Goal: Task Accomplishment & Management: Manage account settings

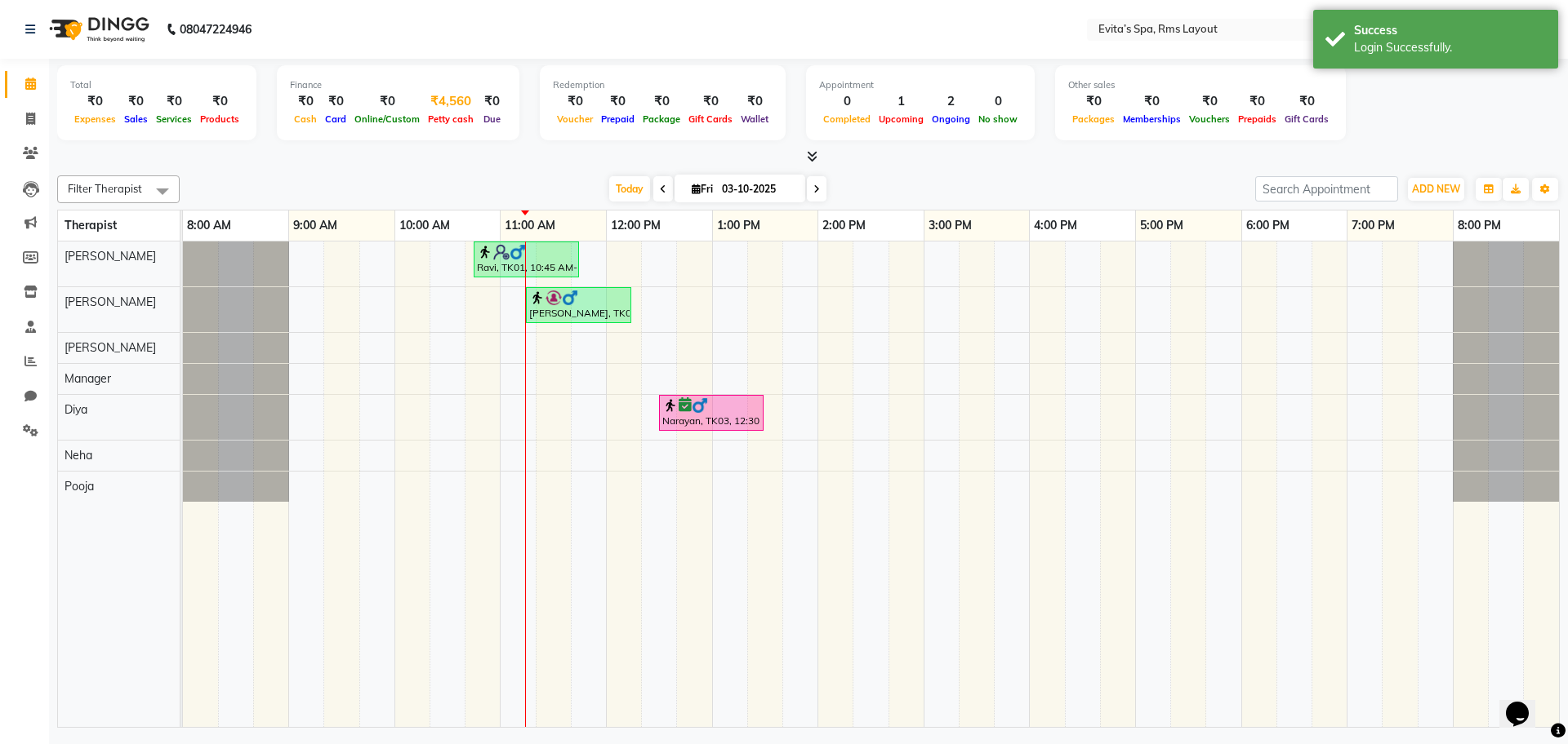
click at [442, 115] on span "Petty cash" at bounding box center [450, 119] width 54 height 12
select select "6998"
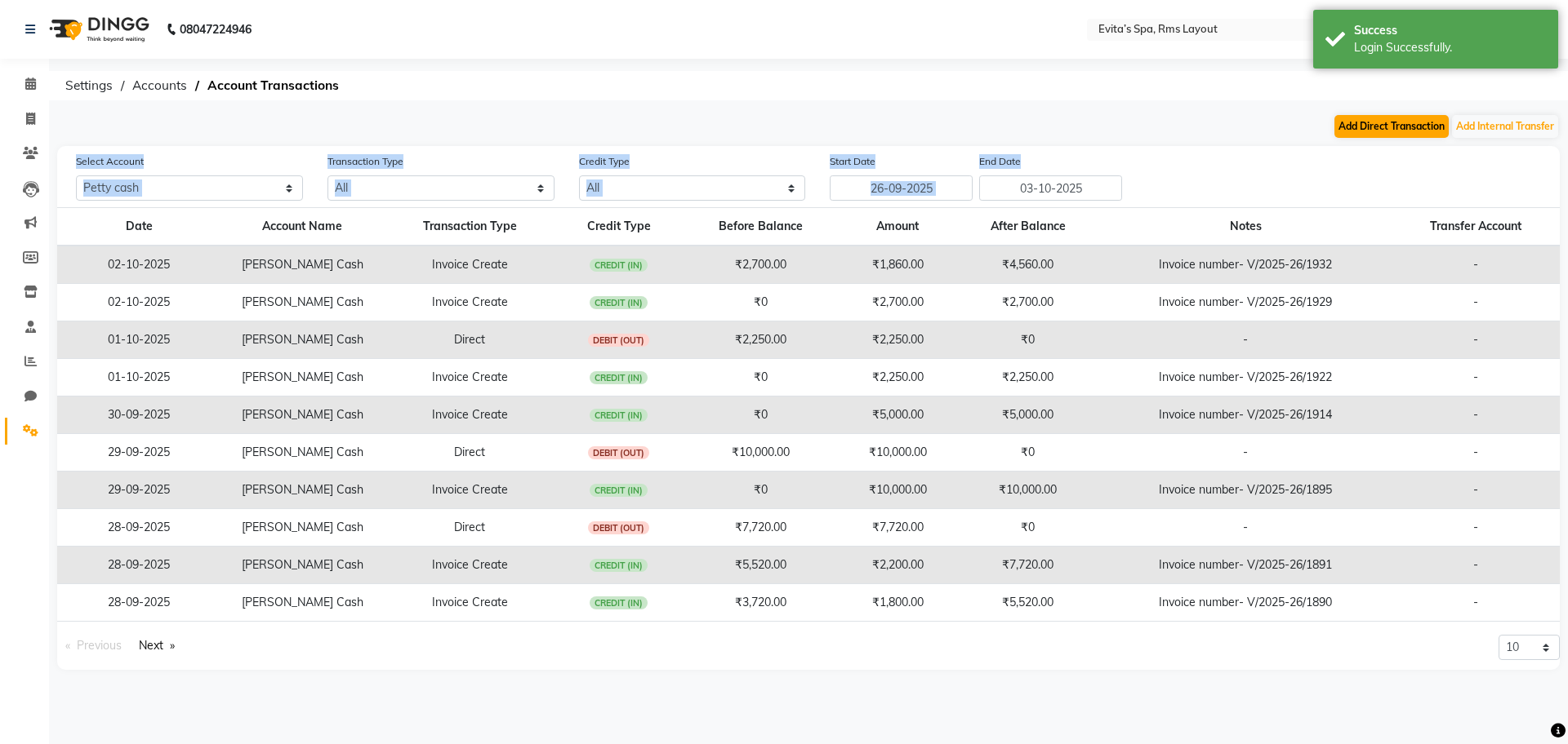
drag, startPoint x: 1359, startPoint y: 140, endPoint x: 1365, endPoint y: 127, distance: 14.3
click at [1365, 127] on main "Add Direct Transaction Add Internal Transfer Select Account All [PERSON_NAME] c…" at bounding box center [808, 404] width 1519 height 581
click at [1365, 127] on button "Add Direct Transaction" at bounding box center [1390, 126] width 114 height 23
select select "direct"
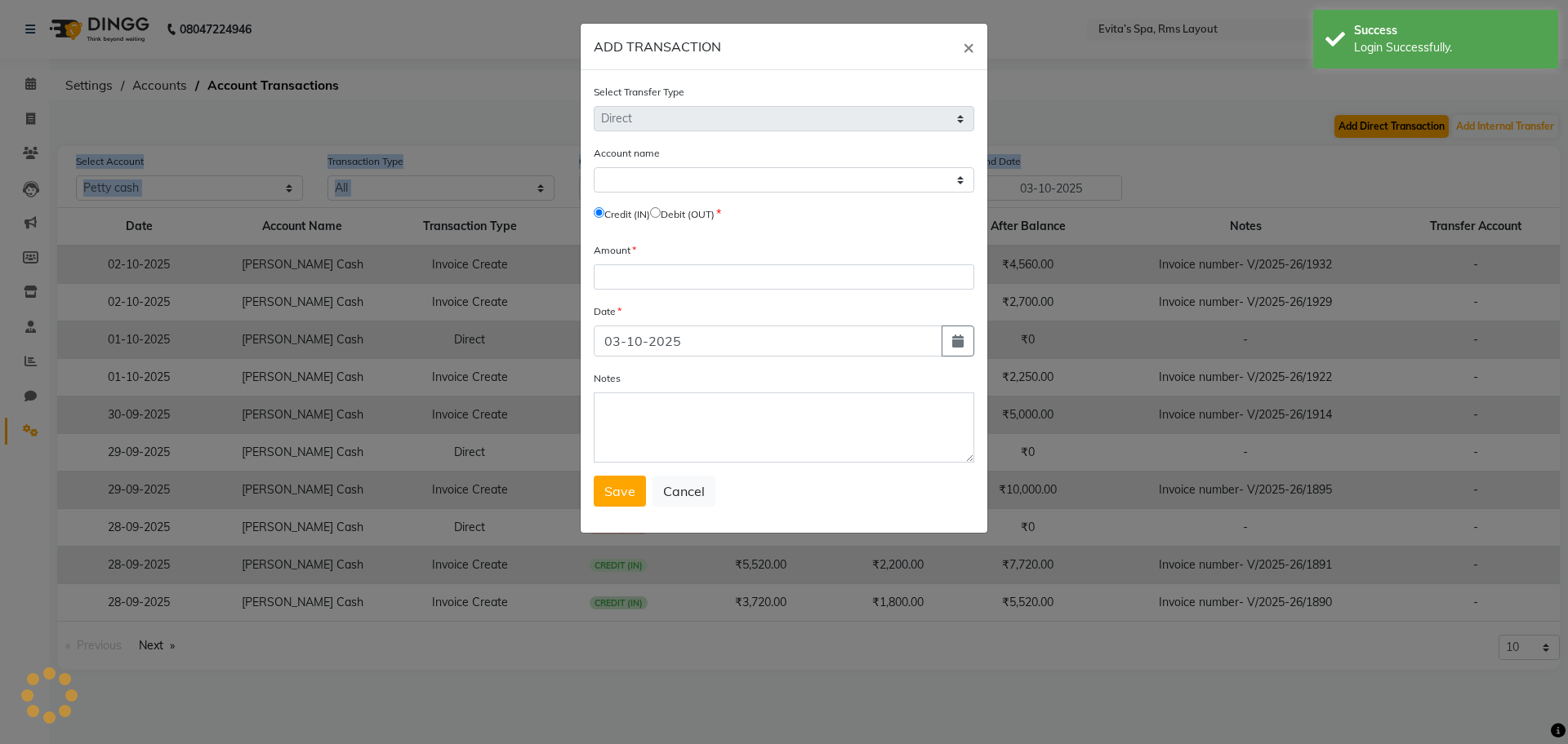
select select "6998"
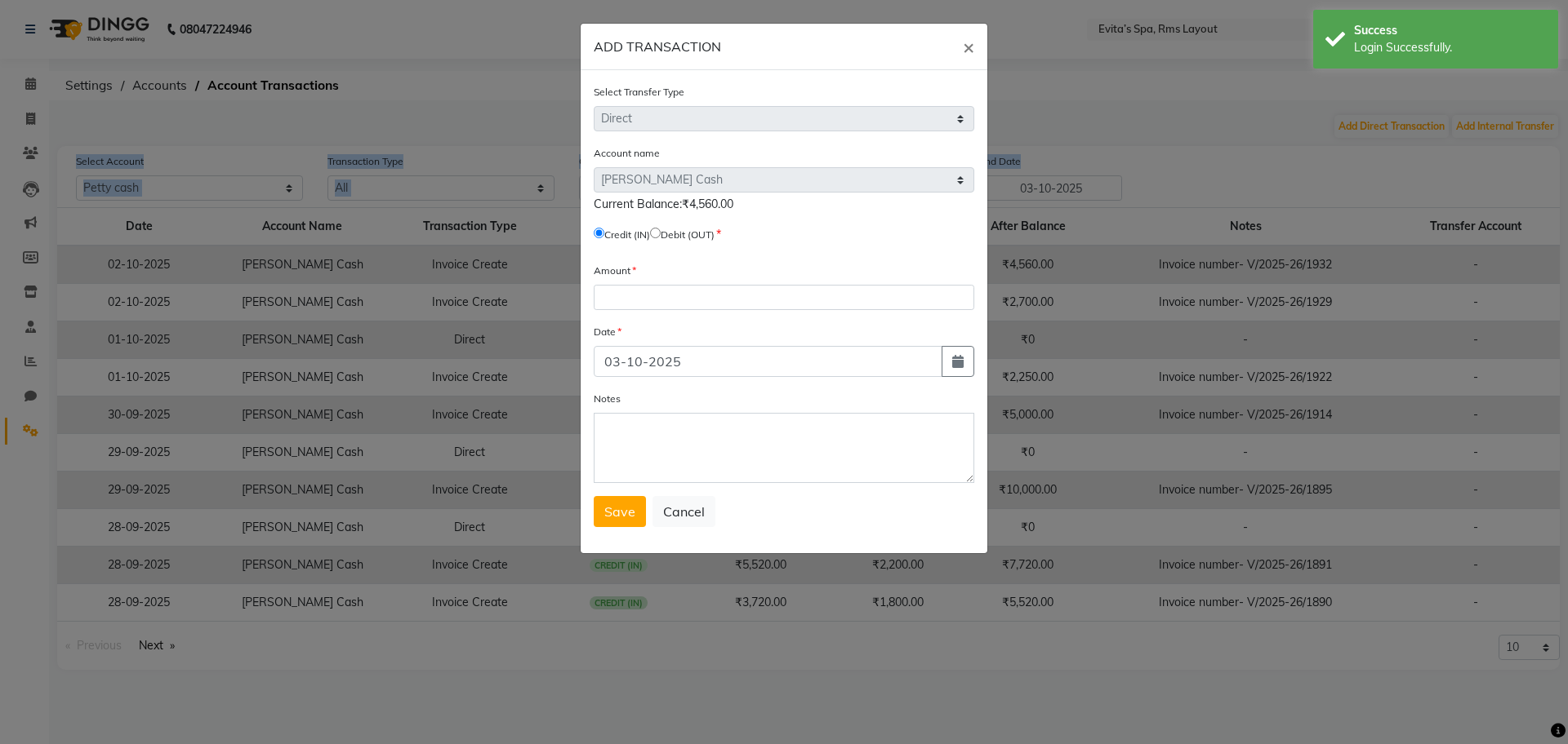
click at [661, 232] on input "radio" at bounding box center [655, 233] width 11 height 11
radio input "true"
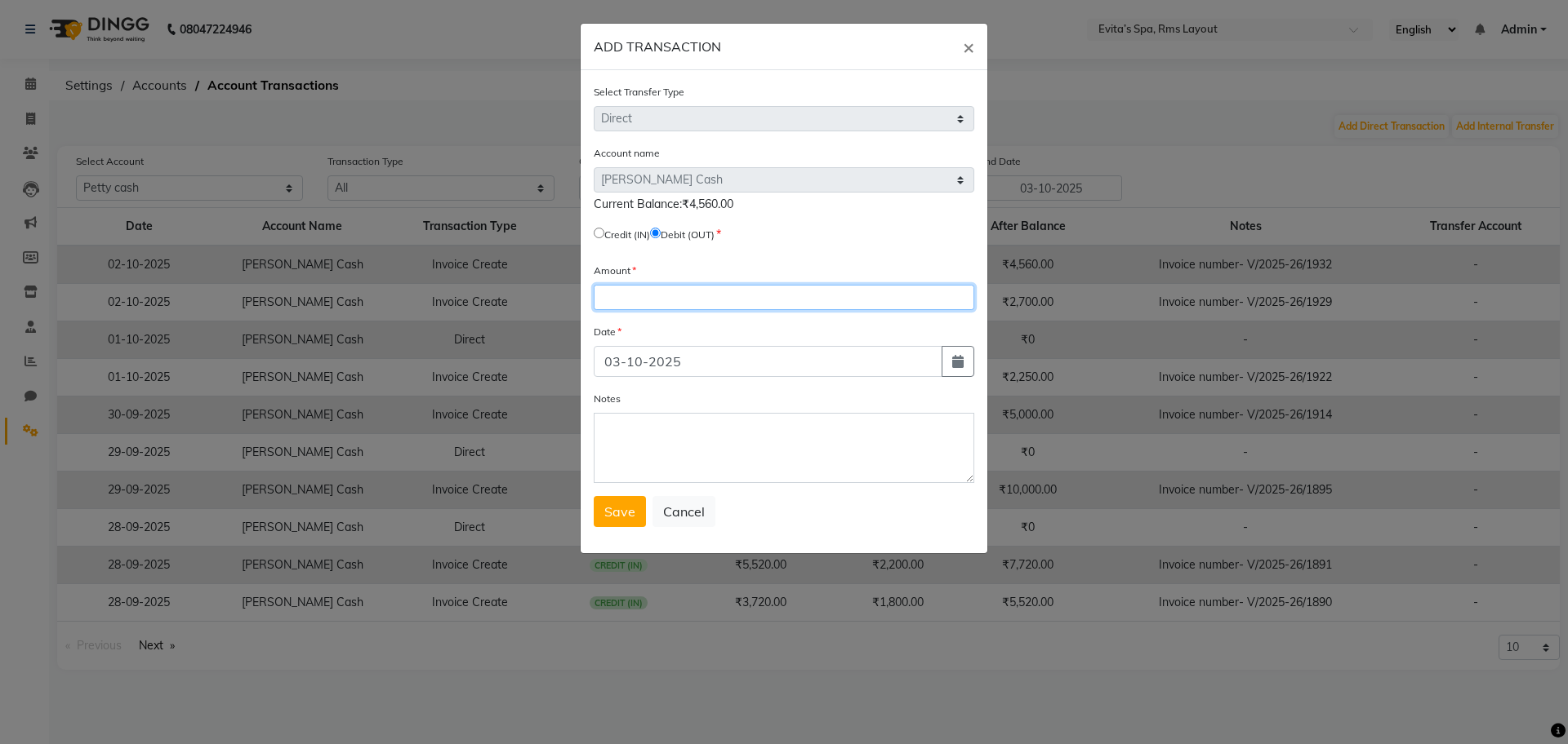
click at [620, 293] on input "number" at bounding box center [784, 298] width 381 height 25
type input "4560"
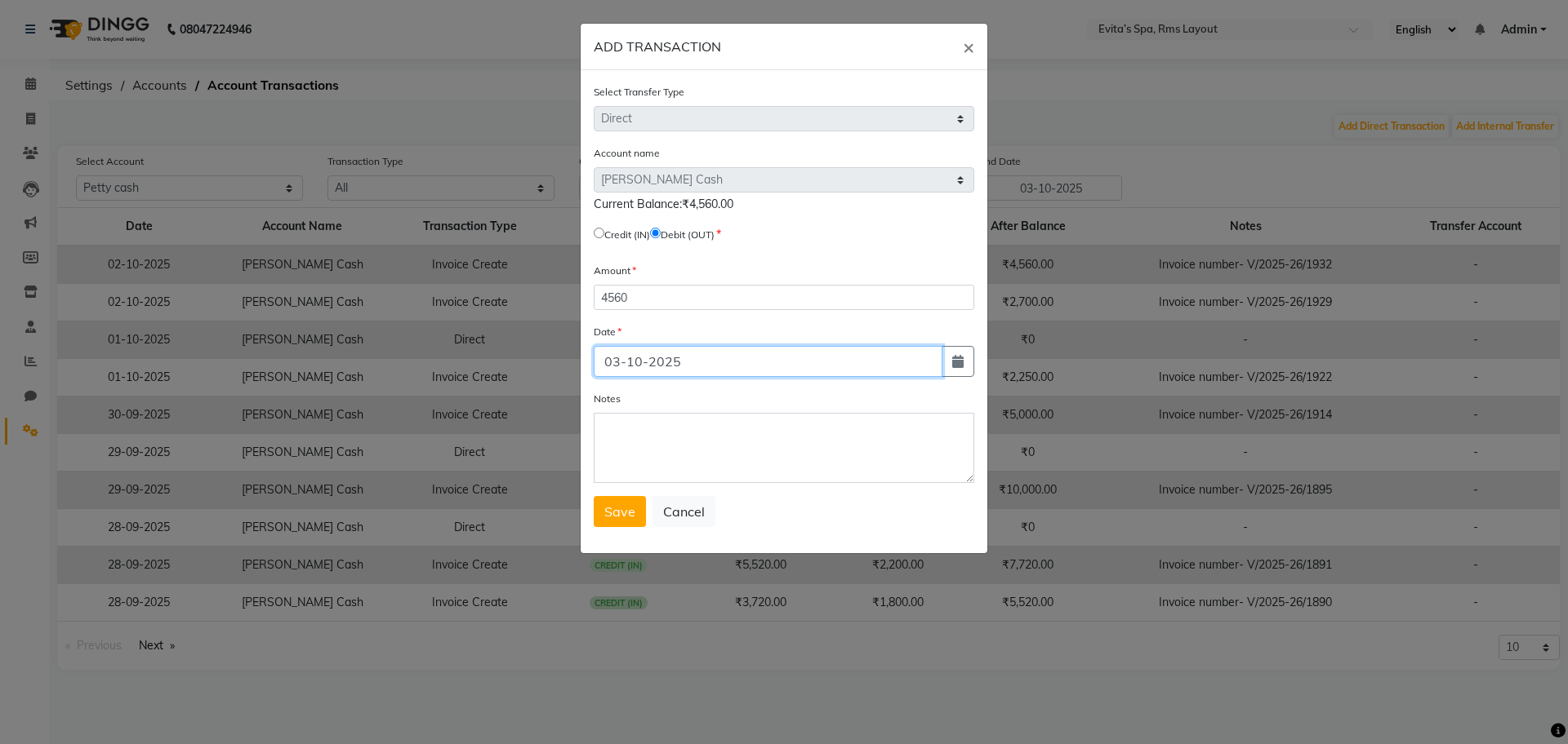
click at [620, 362] on input "03-10-2025" at bounding box center [768, 362] width 349 height 31
type input "02-10-2025"
click at [620, 515] on span "Save" at bounding box center [620, 512] width 31 height 16
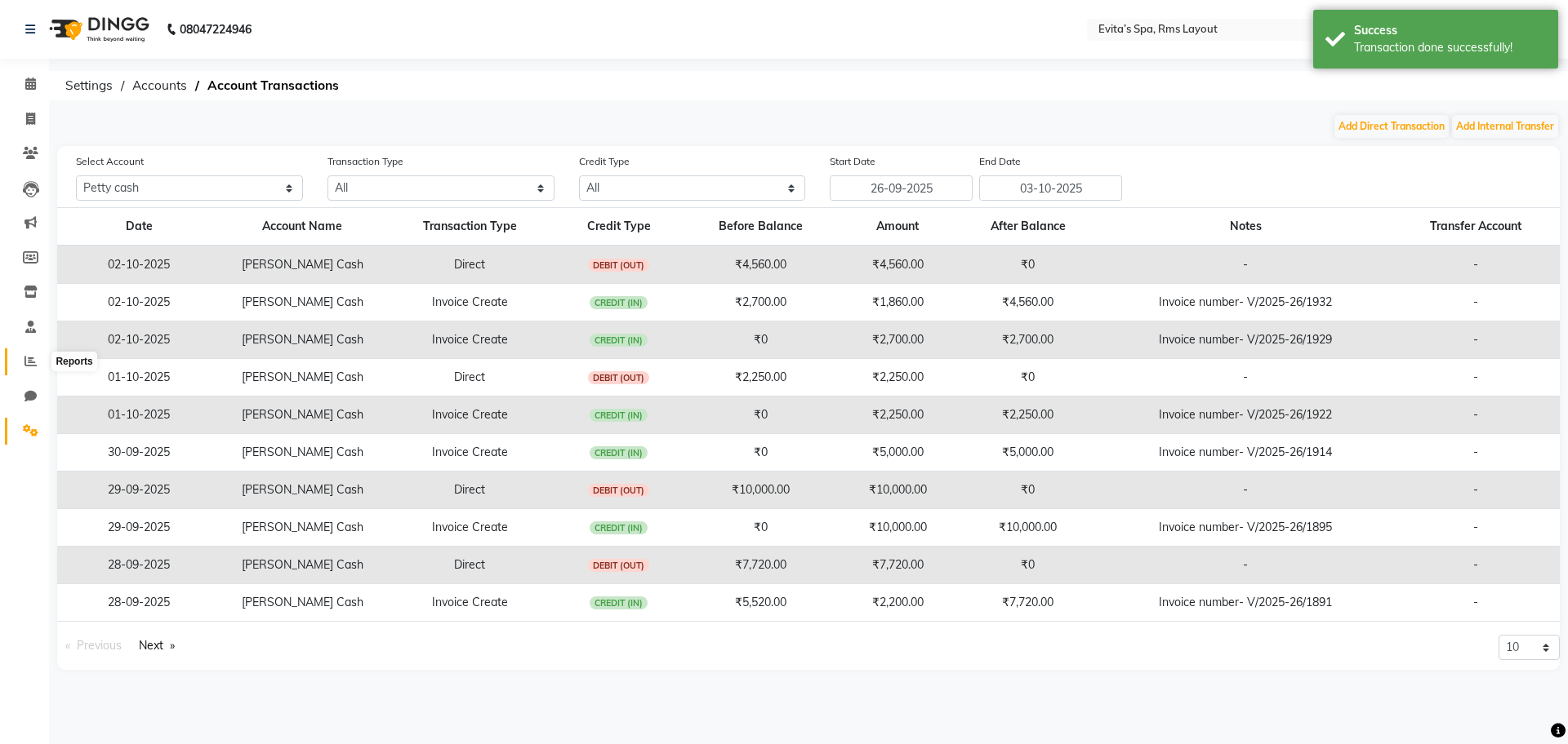
click at [35, 358] on icon at bounding box center [30, 361] width 12 height 12
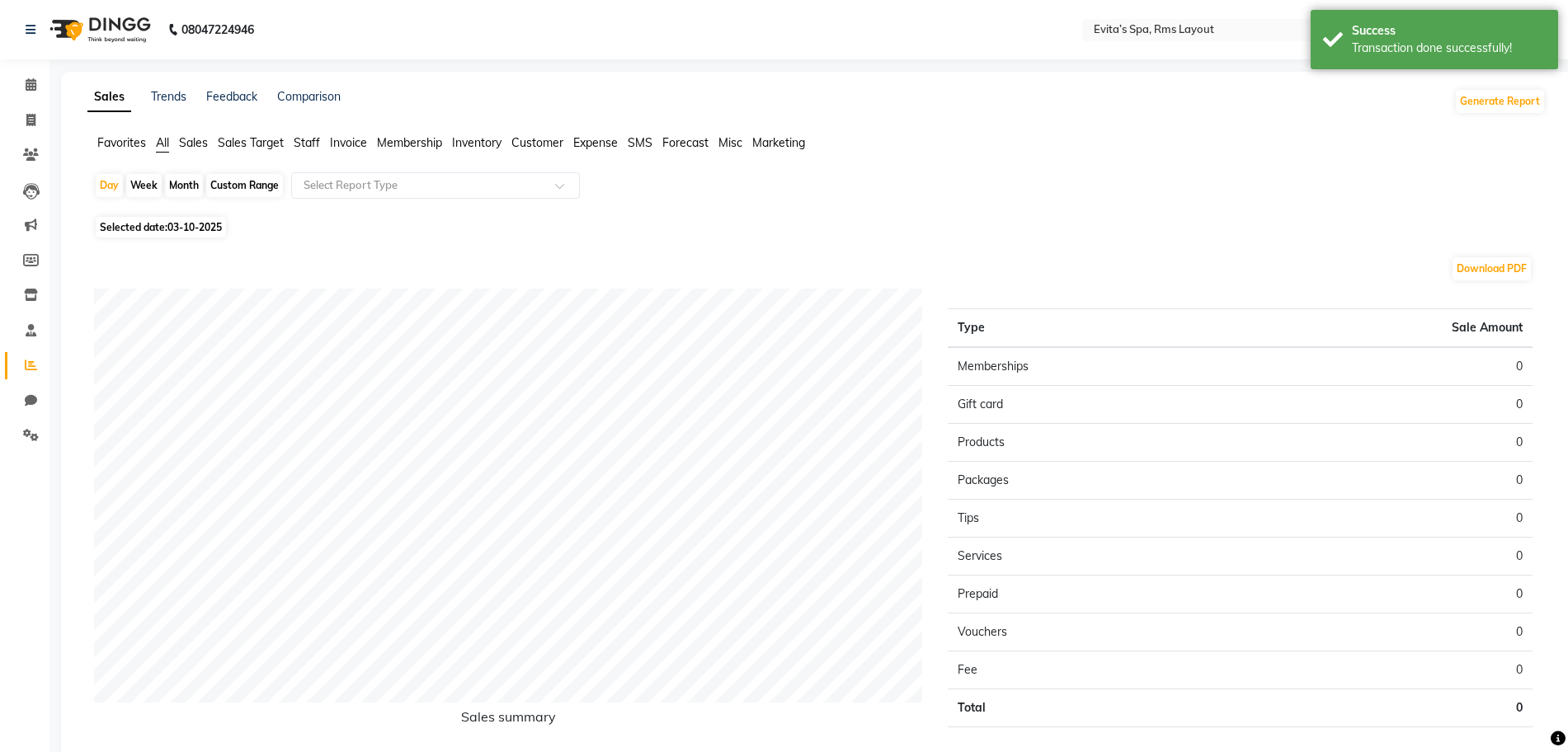
click at [306, 140] on span "Staff" at bounding box center [306, 143] width 27 height 15
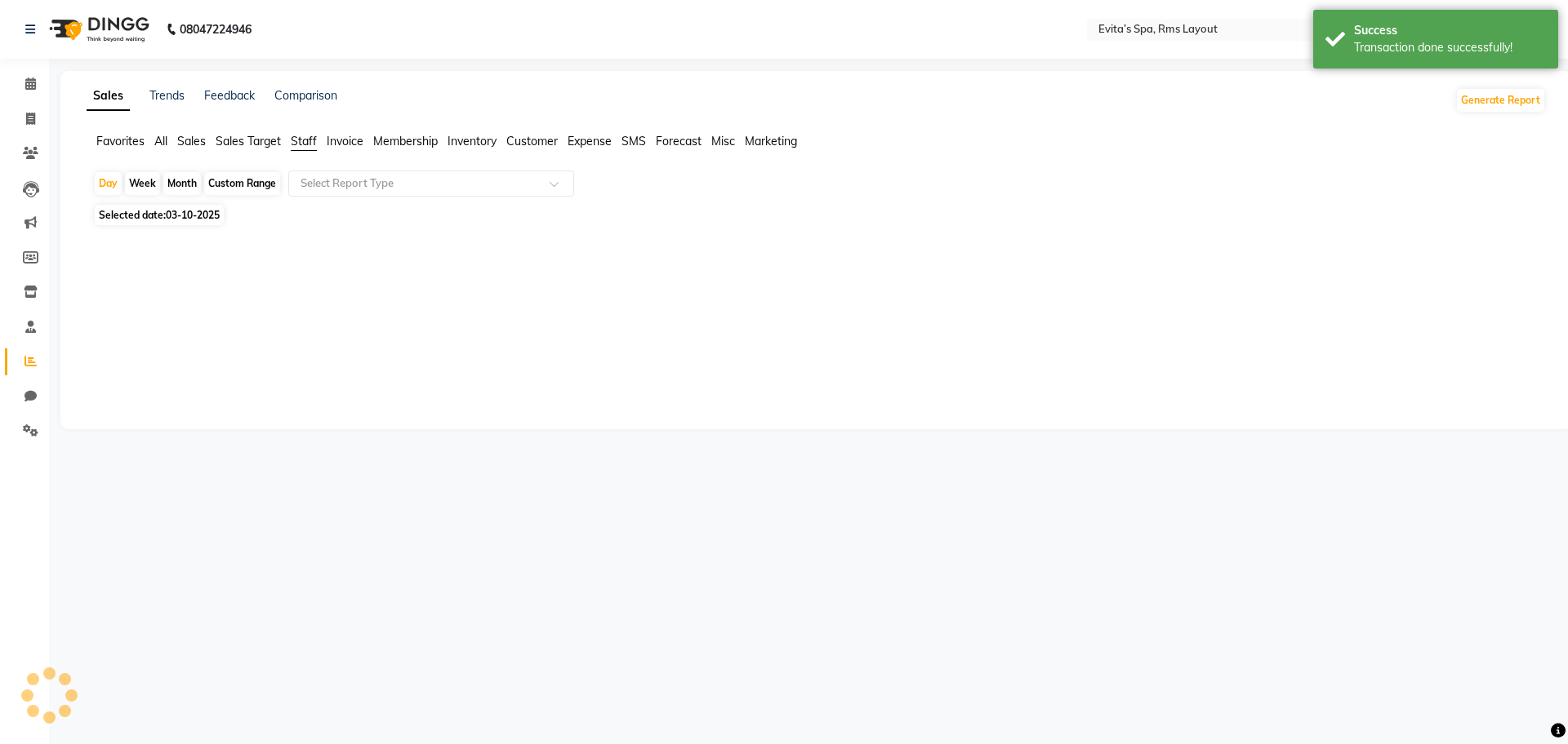
click at [182, 216] on span "03-10-2025" at bounding box center [192, 214] width 54 height 12
select select "10"
select select "2025"
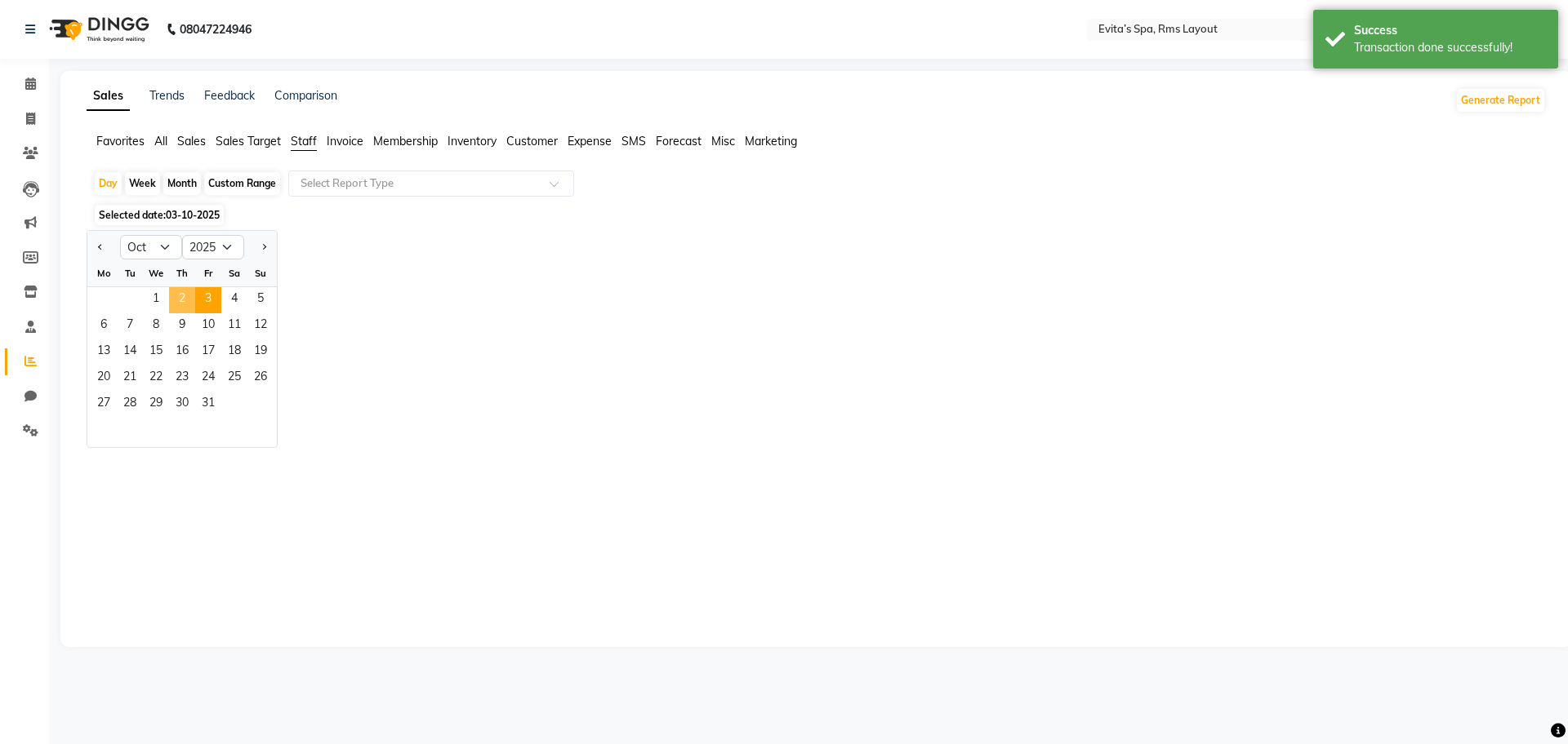
click at [178, 302] on span "2" at bounding box center [182, 300] width 26 height 26
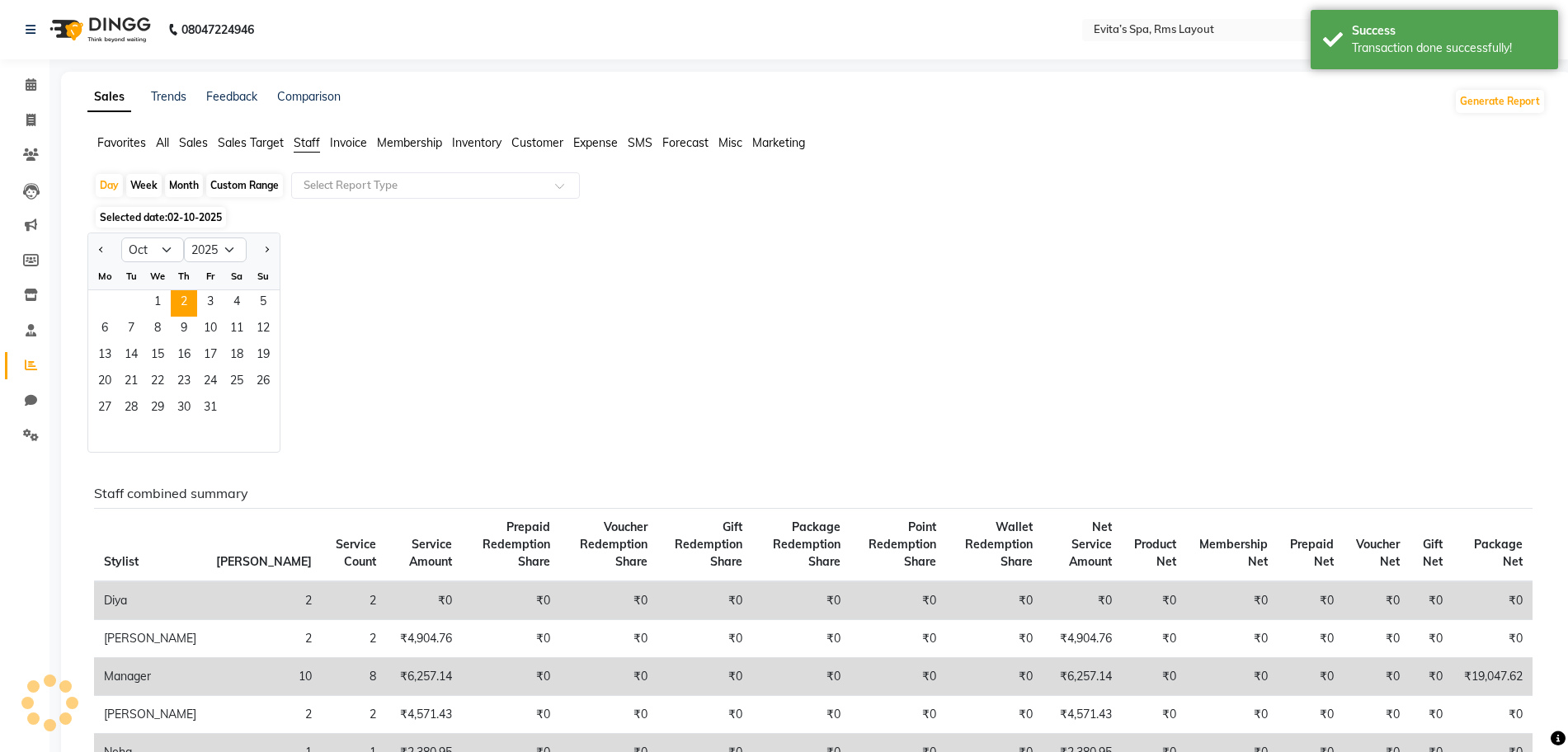
click at [403, 277] on div "Jan Feb Mar Apr May Jun [DATE] Aug Sep Oct Nov [DATE] 2016 2017 2018 2019 2020 …" at bounding box center [816, 342] width 1458 height 220
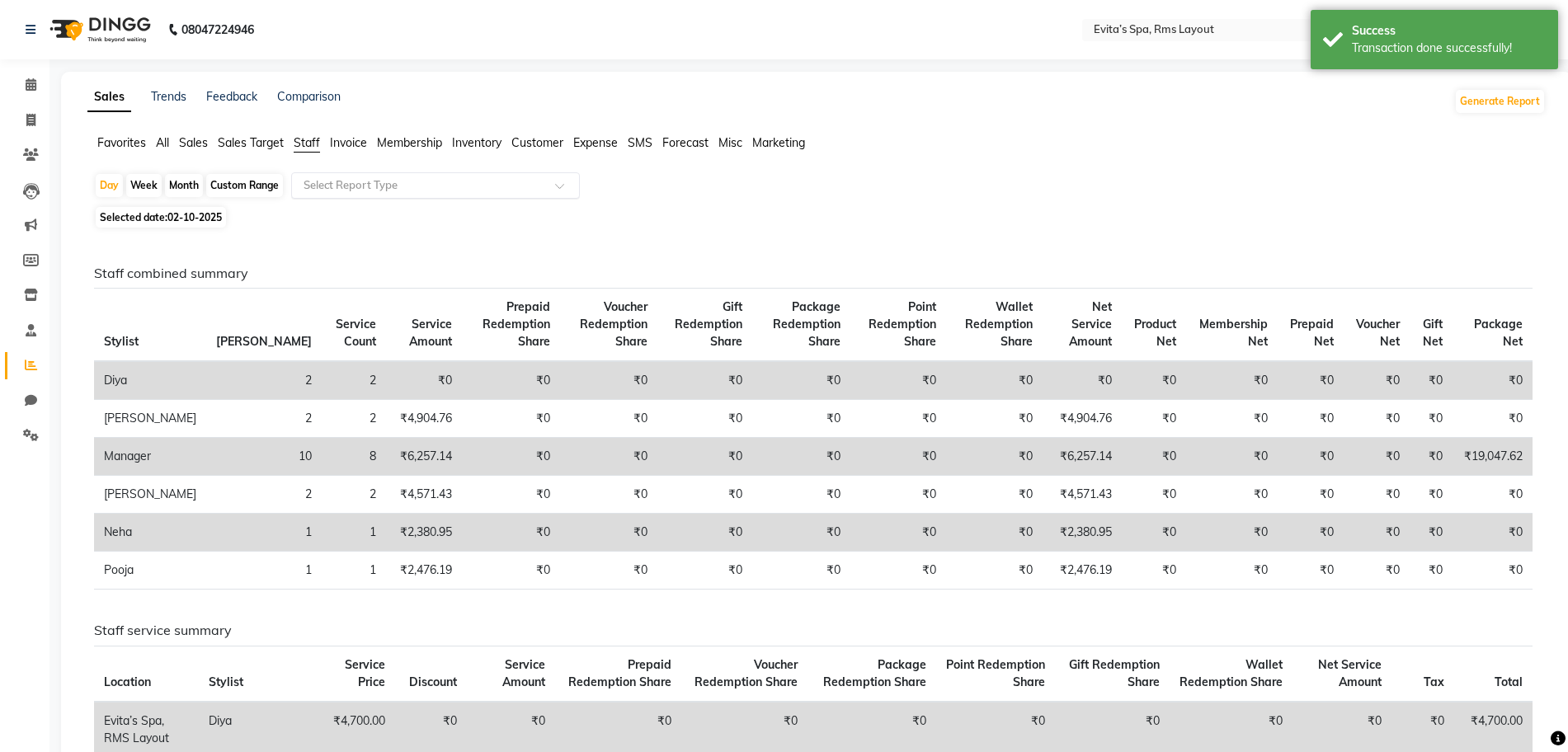
click at [416, 180] on input "text" at bounding box center [419, 186] width 237 height 17
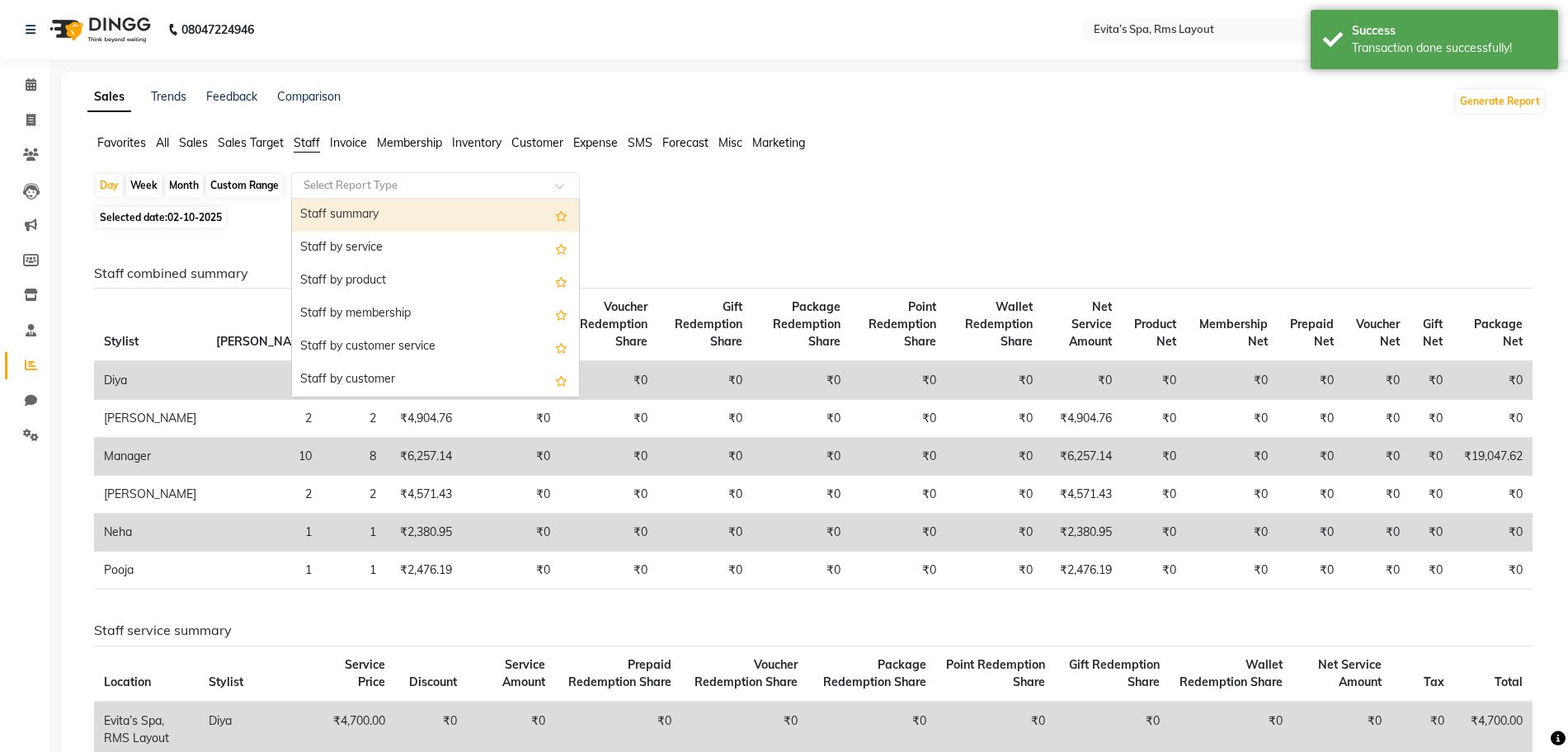
click at [393, 213] on div "Staff summary" at bounding box center [435, 215] width 287 height 33
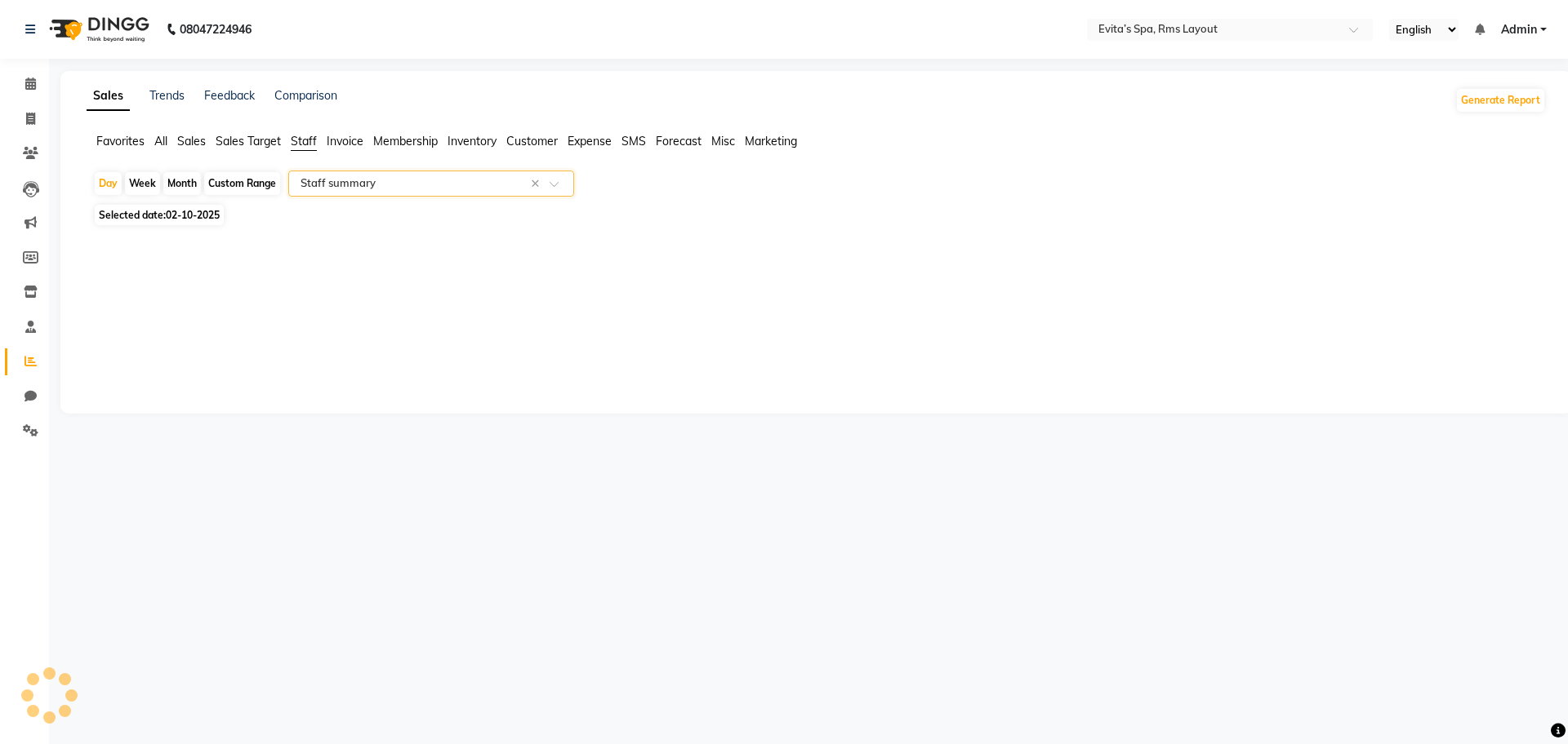
select select "full_report"
select select "csv"
click at [395, 270] on div at bounding box center [804, 548] width 1424 height 571
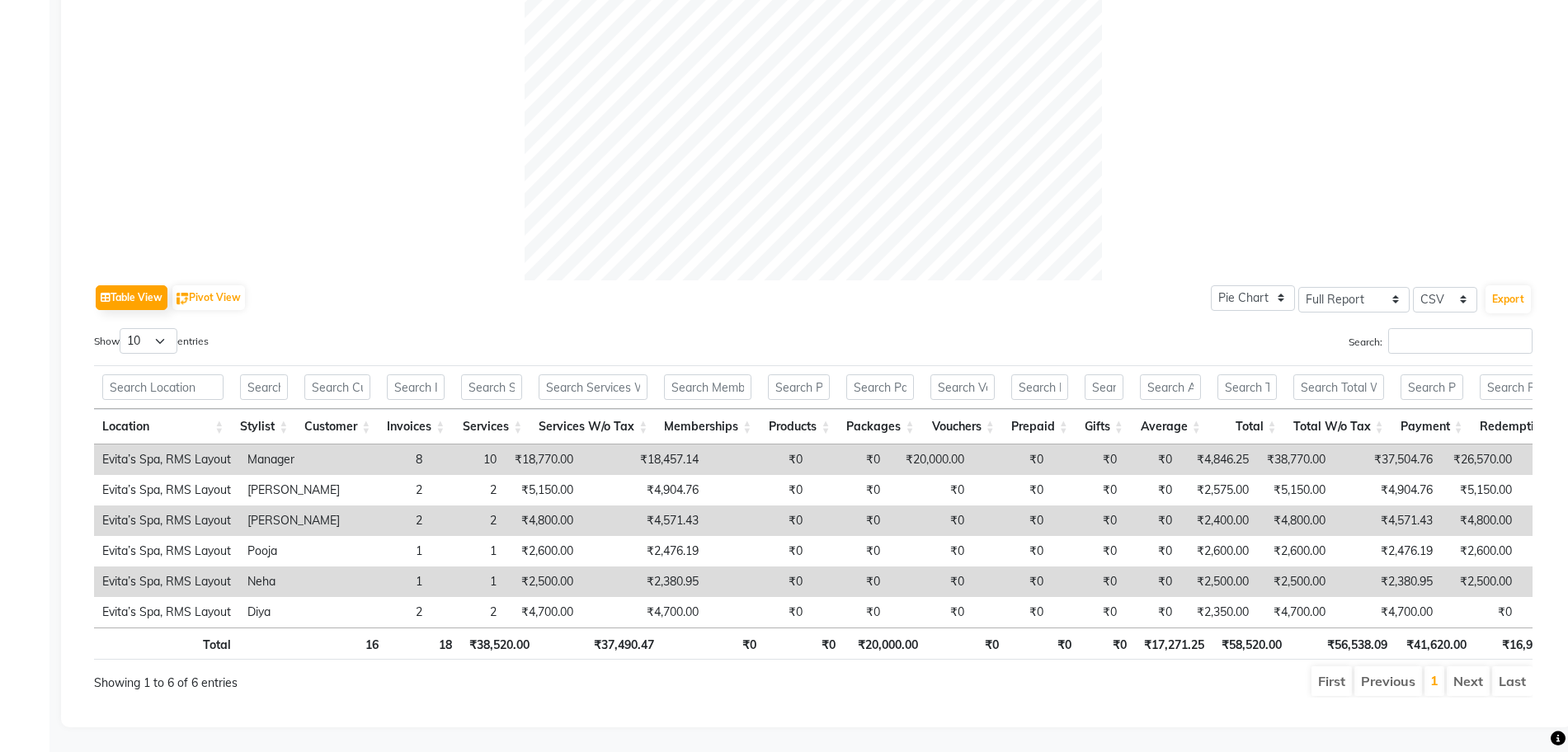
scroll to position [594, 0]
click at [555, 281] on div "Table View Pivot View Pie Chart Bar Chart Select Full Report Filtered Report Se…" at bounding box center [813, 298] width 1438 height 35
